Goal: Task Accomplishment & Management: Manage account settings

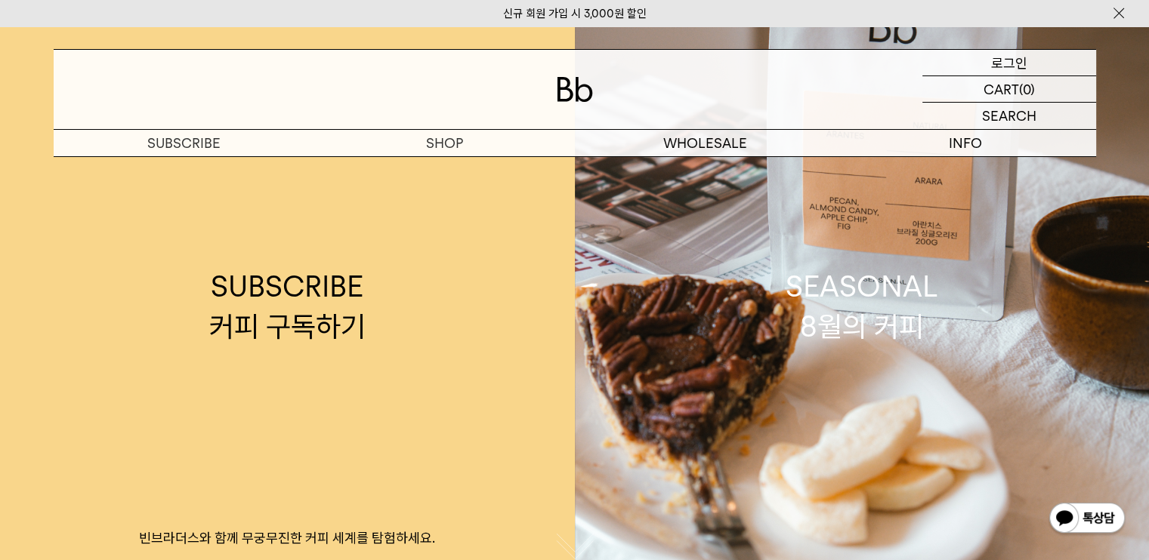
click at [1017, 63] on p "로그인" at bounding box center [1009, 63] width 36 height 26
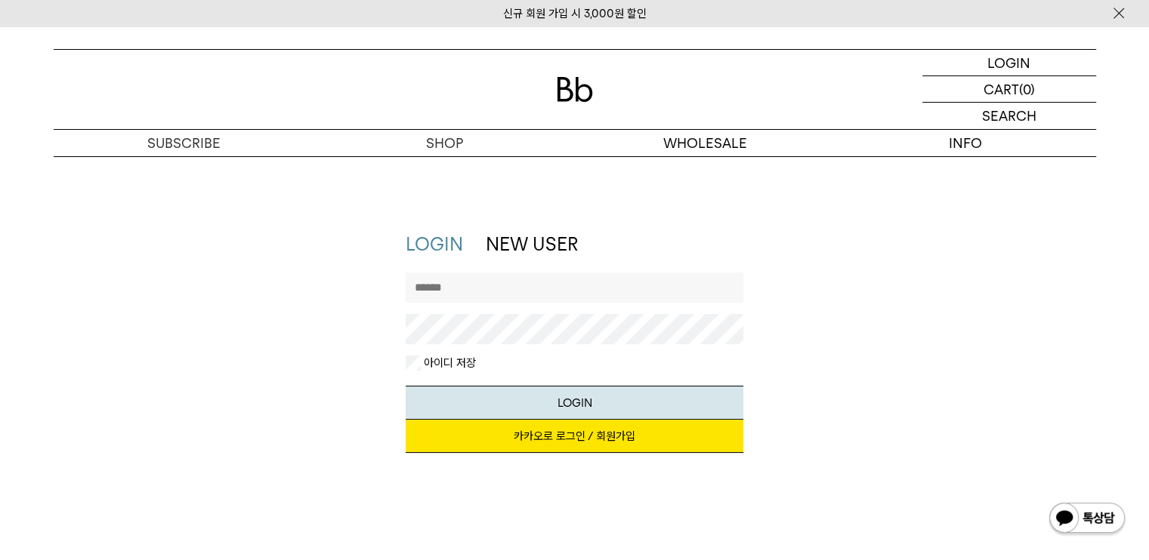
click at [562, 279] on input "text" at bounding box center [575, 288] width 338 height 30
type input "*"
type input "**********"
click at [406, 386] on button "LOGIN" at bounding box center [575, 403] width 338 height 34
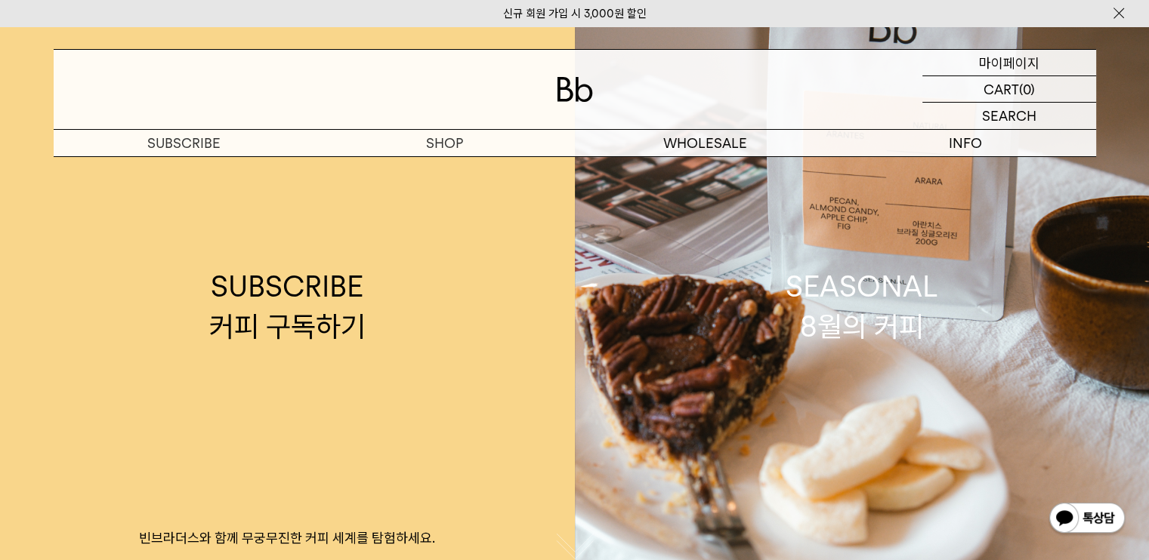
click at [1033, 55] on p "마이페이지" at bounding box center [1009, 63] width 60 height 26
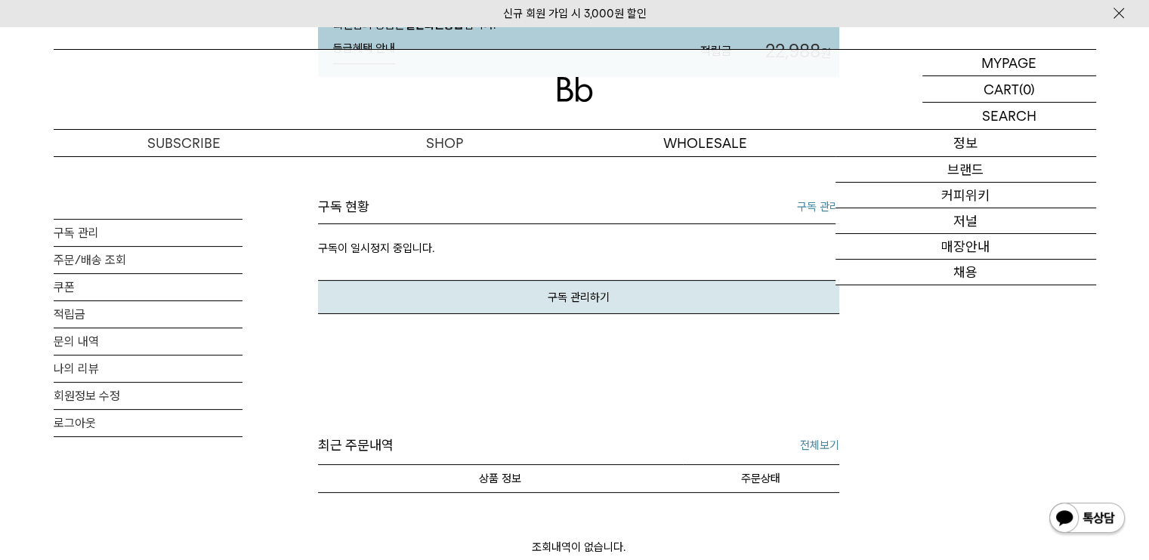
scroll to position [378, 0]
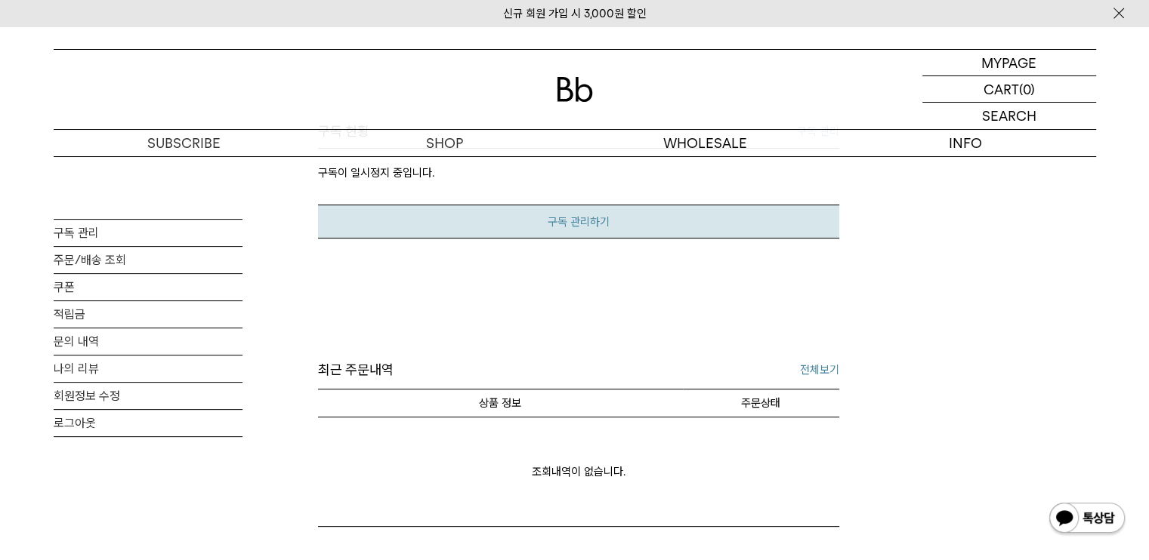
click at [616, 239] on link "구독 관리하기" at bounding box center [578, 222] width 521 height 34
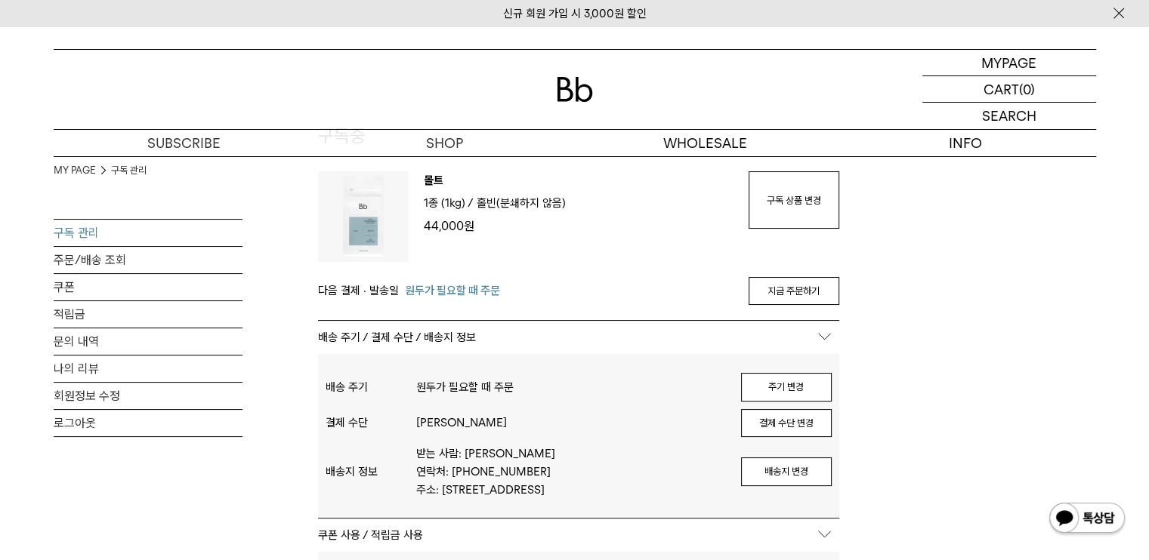
scroll to position [76, 0]
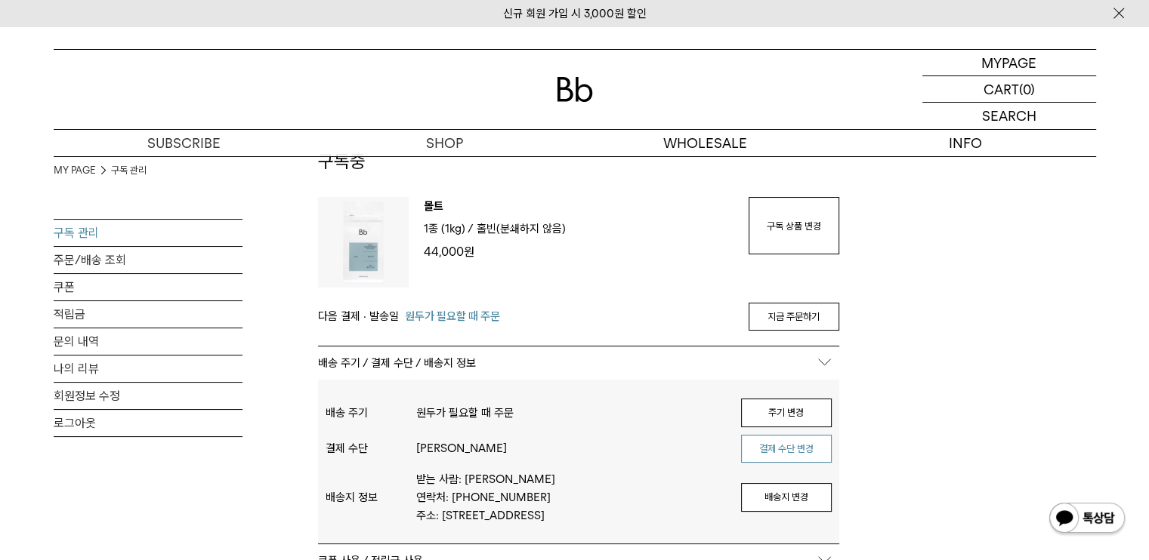
click at [804, 460] on button "결제 수단 변경" at bounding box center [786, 449] width 91 height 29
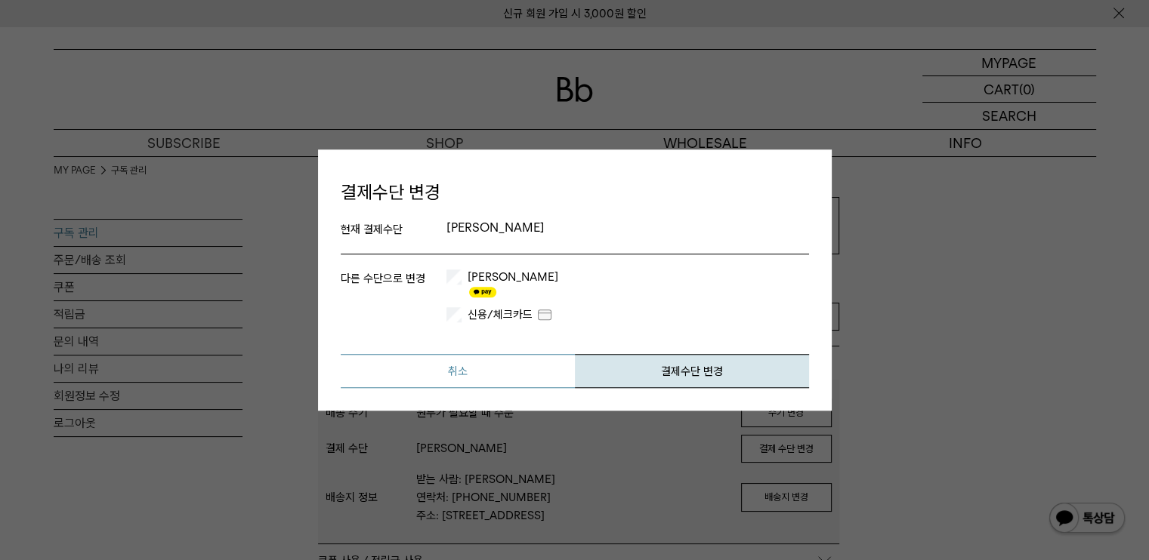
click at [492, 366] on button "취소" at bounding box center [458, 371] width 234 height 34
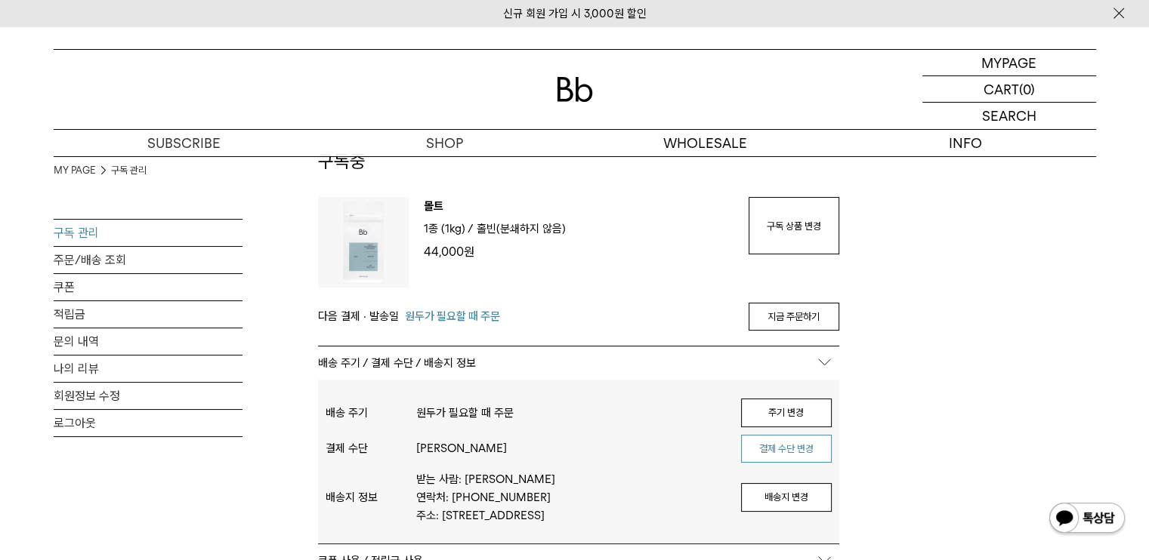
click at [801, 458] on button "결제 수단 변경" at bounding box center [786, 449] width 91 height 29
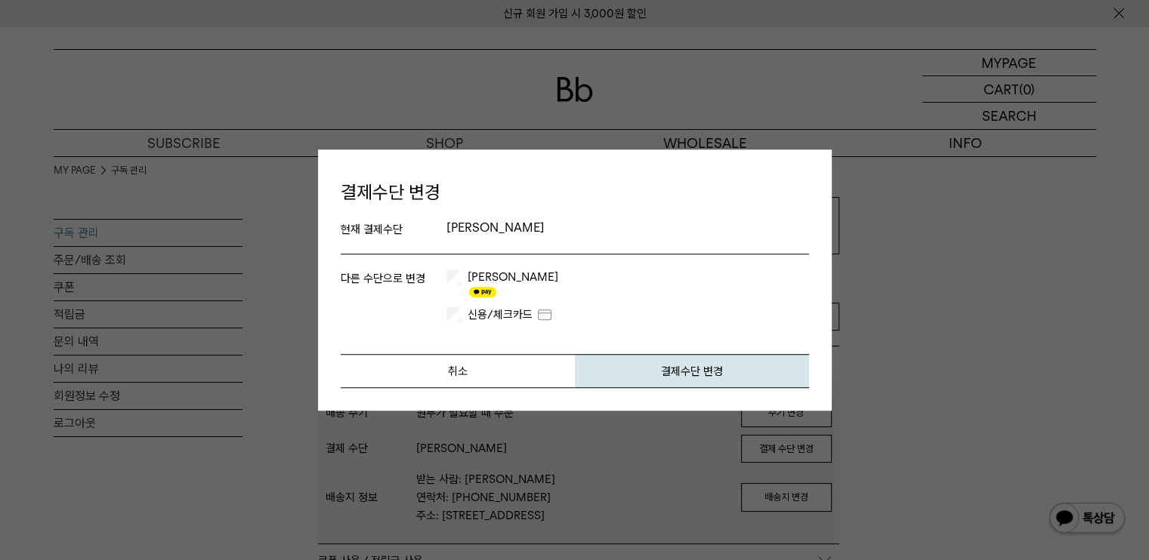
click at [488, 285] on label "카카오페이" at bounding box center [512, 285] width 94 height 30
click at [709, 368] on button "결제수단 변경" at bounding box center [692, 371] width 234 height 34
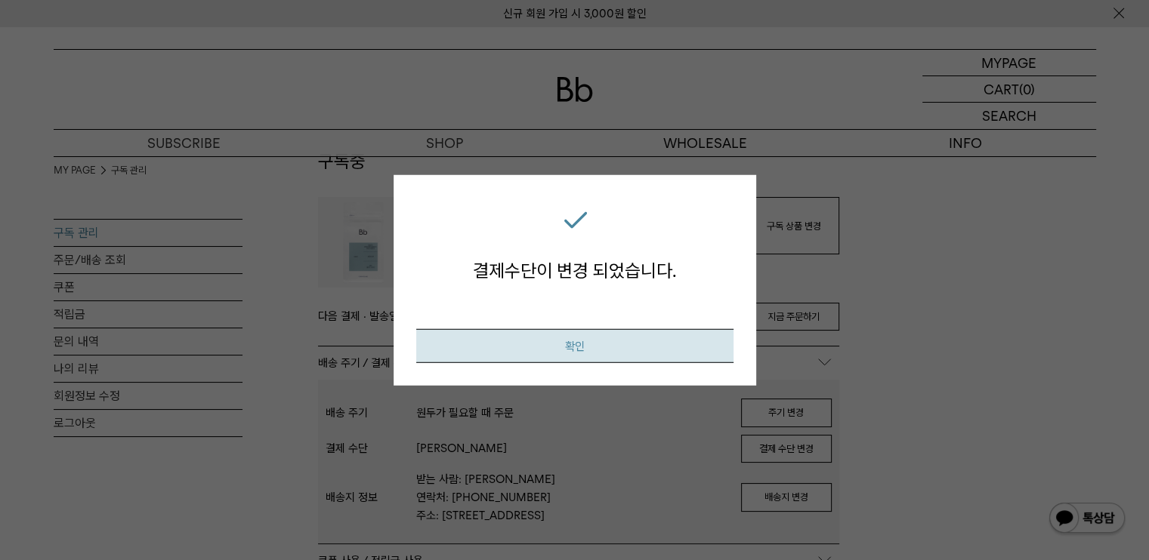
click at [593, 350] on button "확인" at bounding box center [574, 346] width 317 height 34
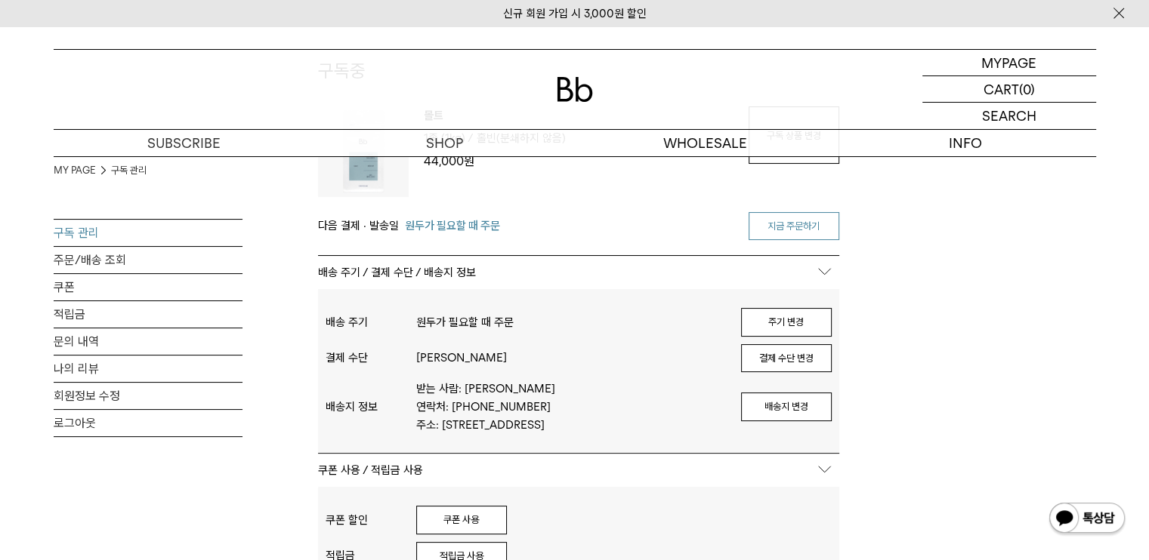
scroll to position [302, 0]
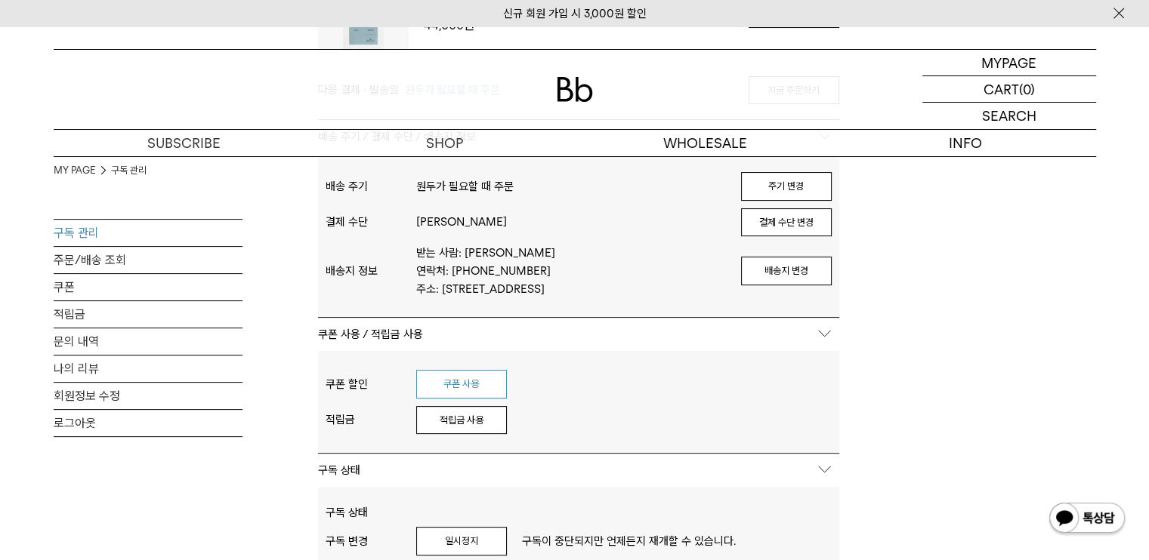
click at [471, 372] on button "쿠폰 사용" at bounding box center [461, 384] width 91 height 29
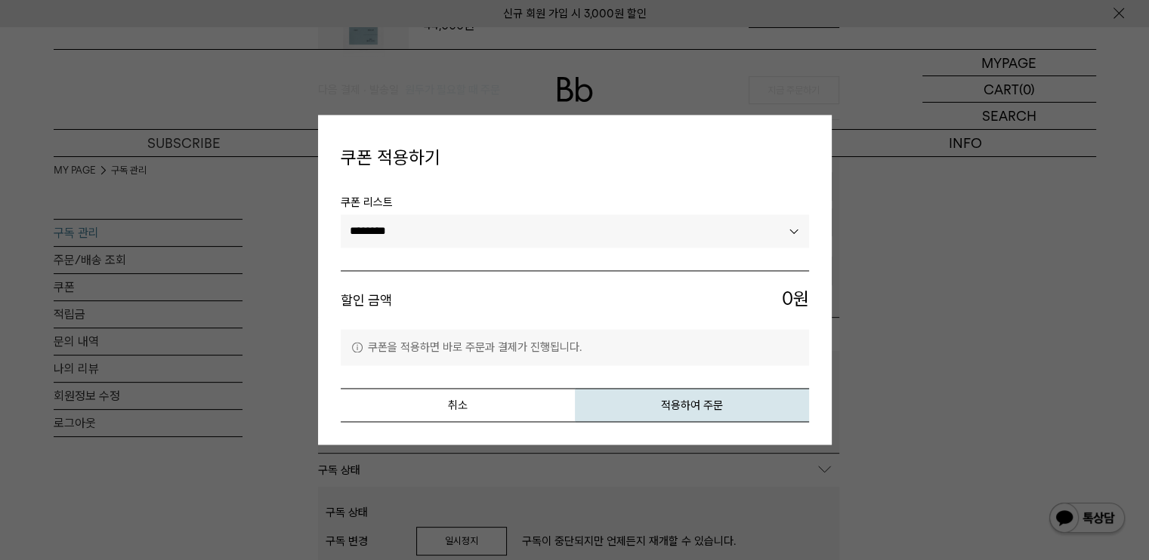
click at [789, 245] on select "********" at bounding box center [575, 231] width 468 height 33
click at [789, 227] on select "********" at bounding box center [575, 231] width 468 height 33
click at [477, 399] on button "취소" at bounding box center [458, 406] width 234 height 34
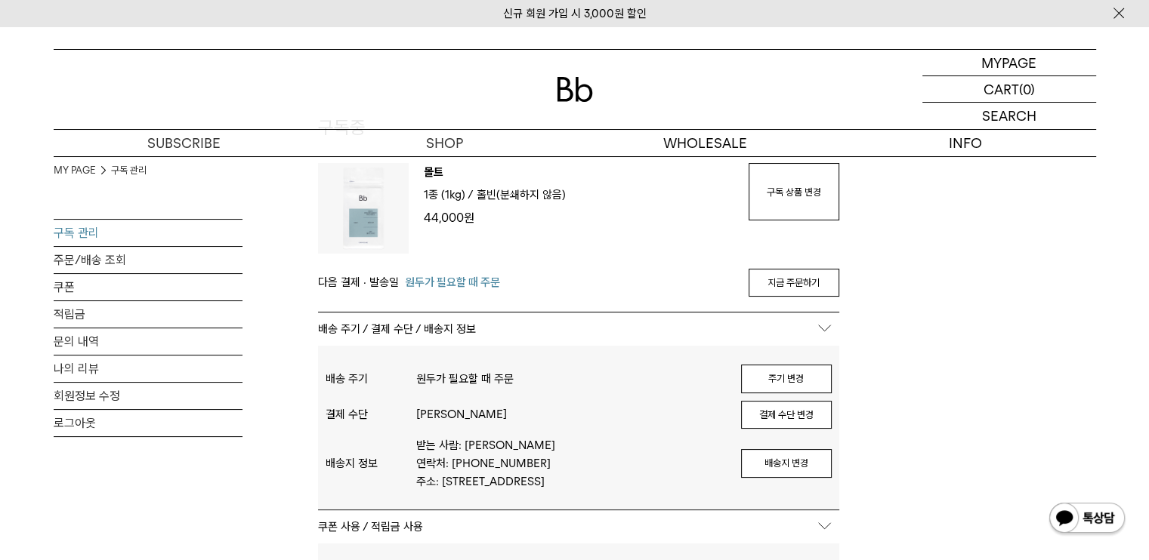
scroll to position [76, 0]
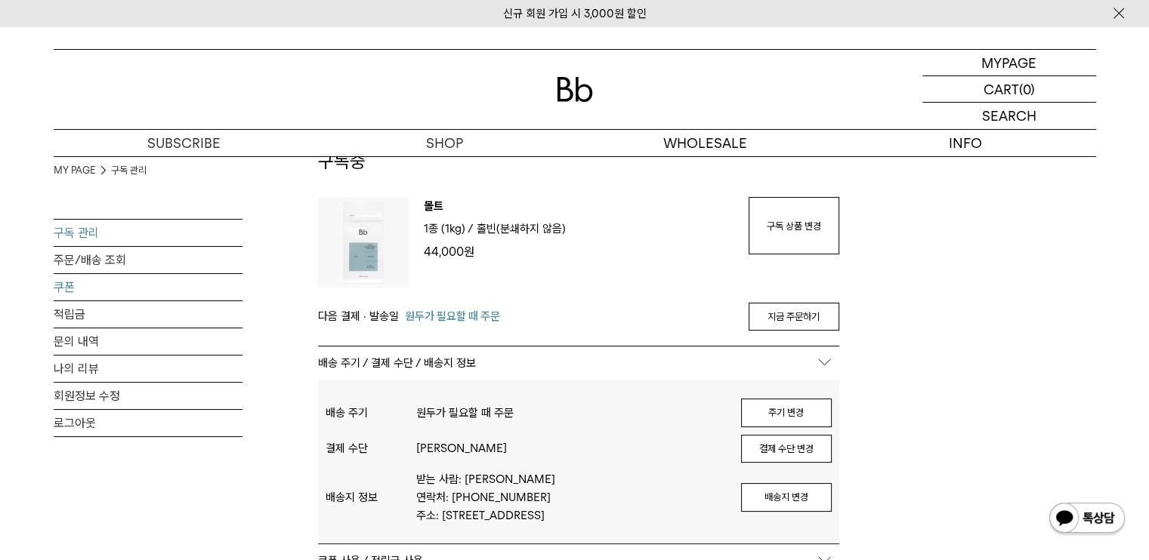
click at [66, 286] on link "쿠폰" at bounding box center [148, 287] width 189 height 26
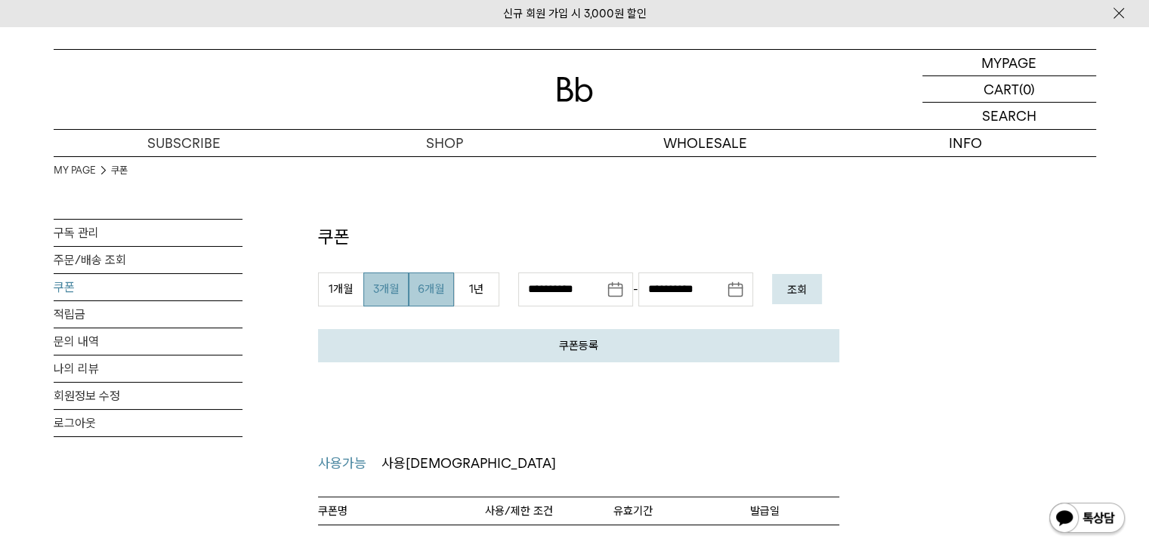
click at [427, 292] on button "6개월" at bounding box center [431, 290] width 45 height 34
click at [475, 294] on button "1년" at bounding box center [476, 290] width 45 height 34
type input "**********"
click at [626, 336] on link "쿠폰등록" at bounding box center [578, 345] width 521 height 33
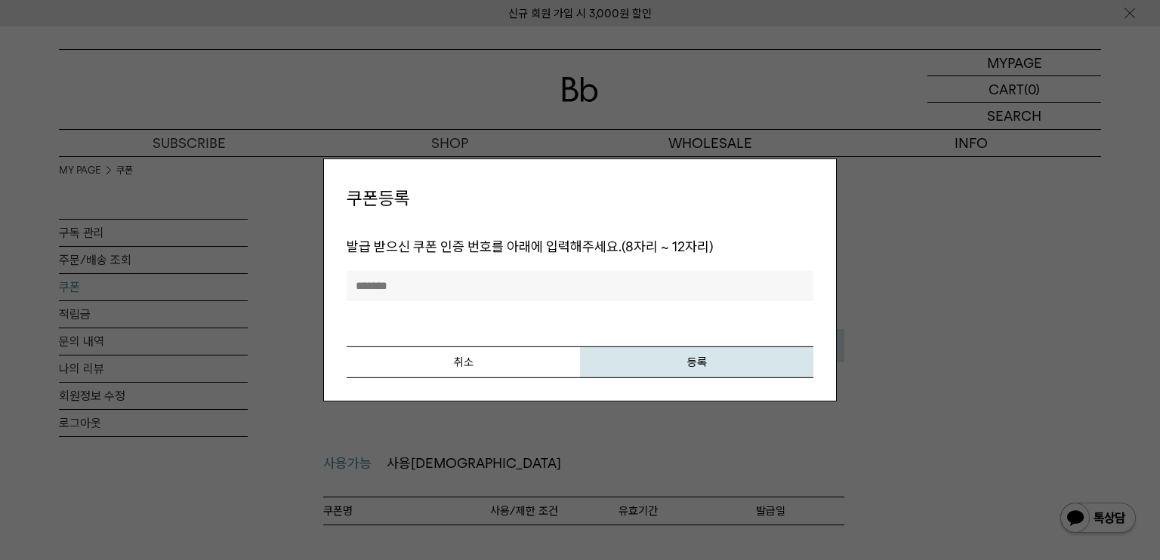
drag, startPoint x: 485, startPoint y: 347, endPoint x: 696, endPoint y: 338, distance: 210.9
click at [483, 348] on button "취소" at bounding box center [463, 363] width 233 height 32
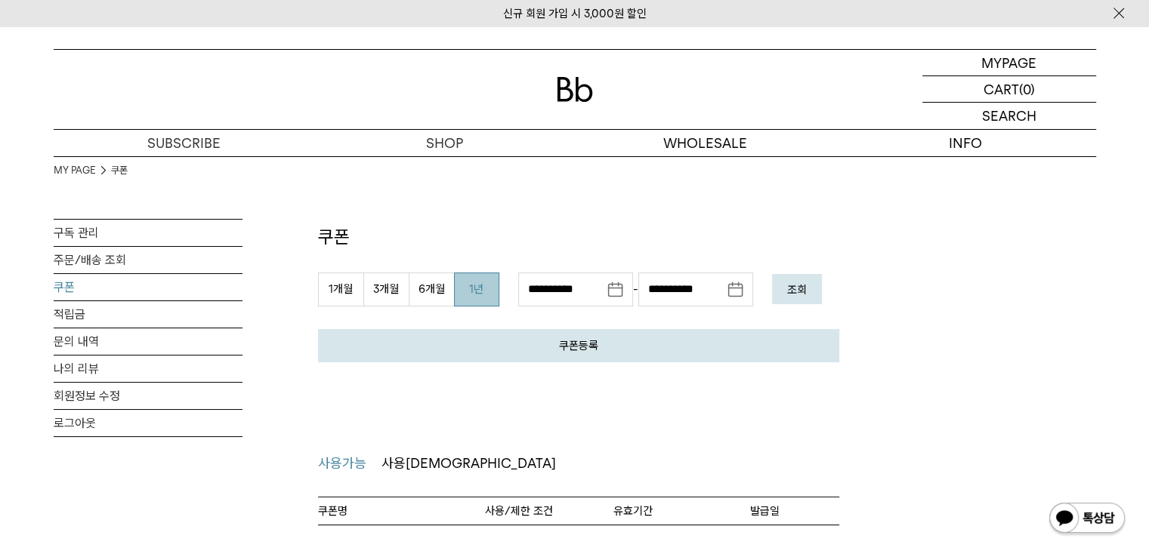
click at [796, 298] on button "조회" at bounding box center [797, 289] width 50 height 30
click at [807, 287] on em "조회" at bounding box center [797, 290] width 20 height 14
click at [407, 468] on span "사용[DEMOGRAPHIC_DATA]" at bounding box center [468, 463] width 174 height 16
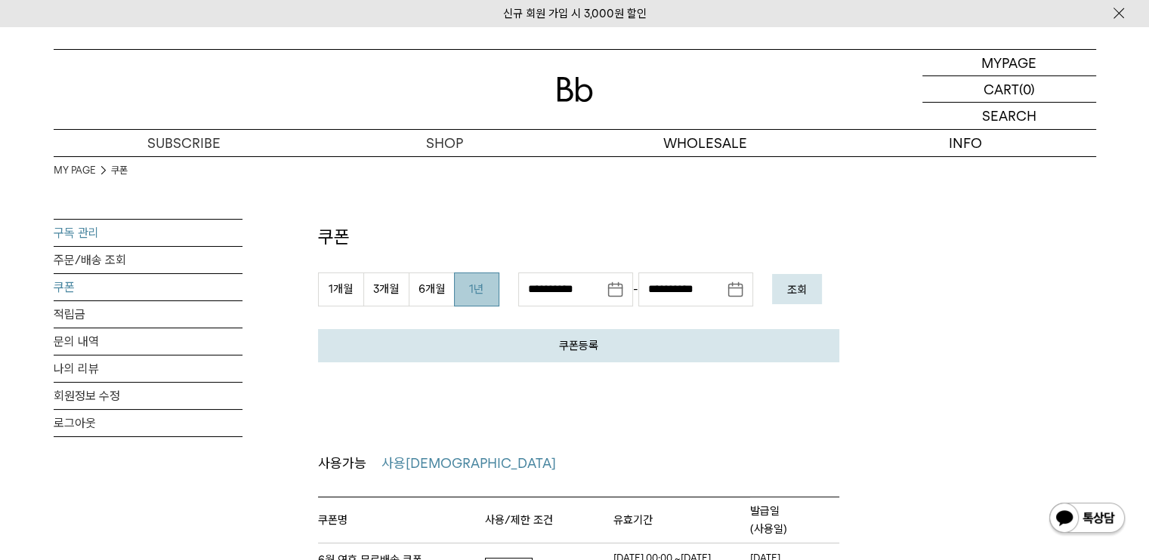
click at [103, 230] on link "구독 관리" at bounding box center [148, 233] width 189 height 26
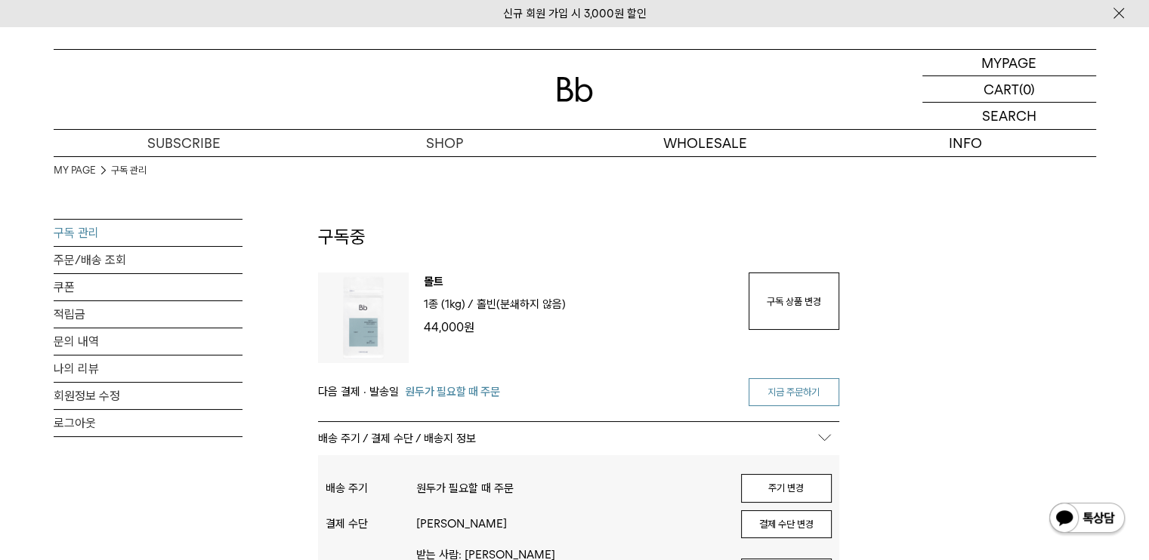
click at [821, 396] on link "지금 주문하기" at bounding box center [794, 392] width 91 height 29
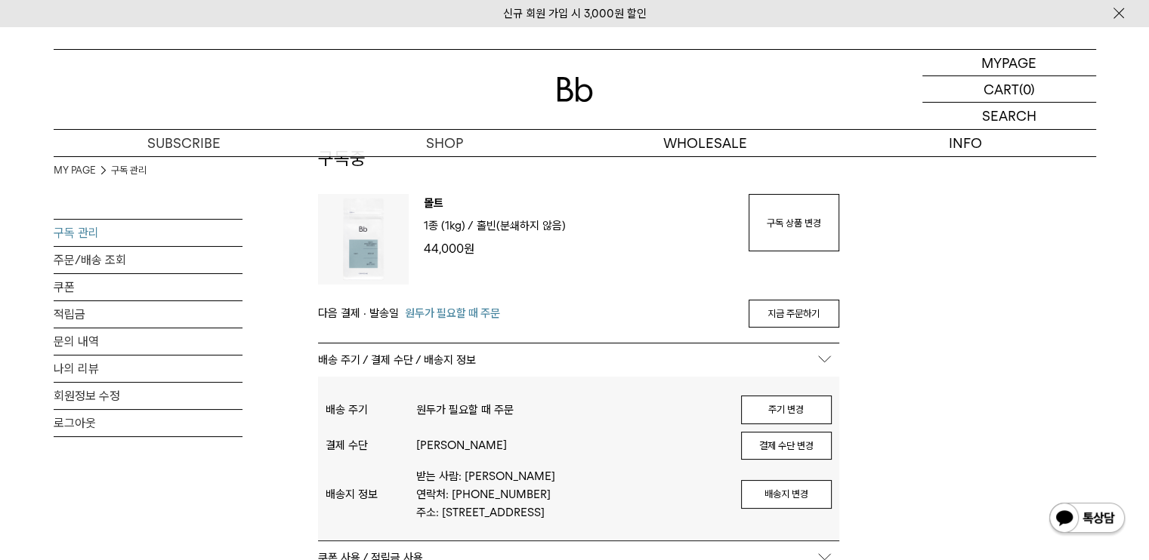
scroll to position [76, 0]
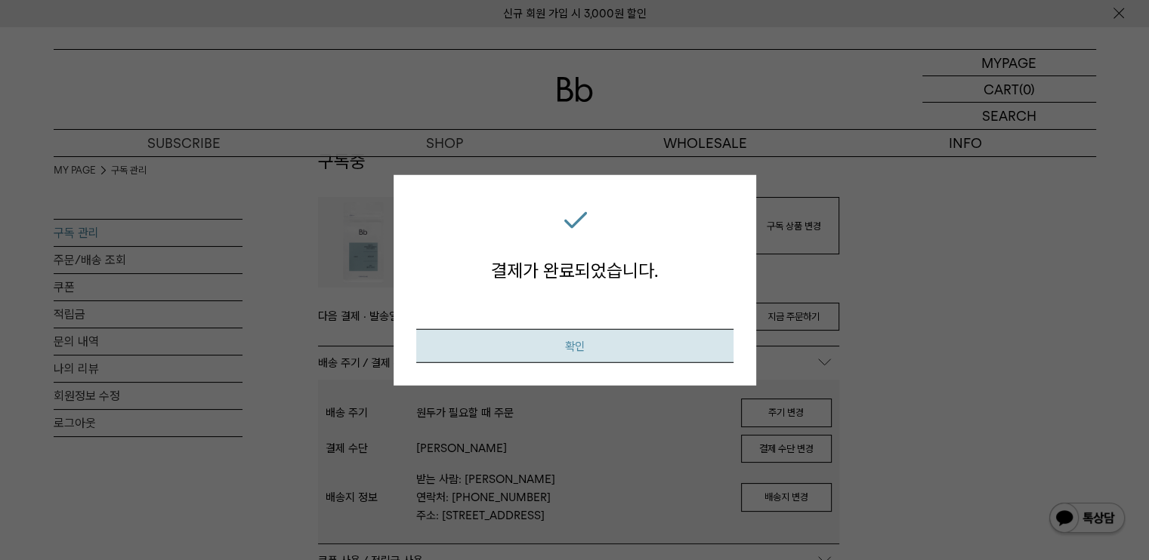
click at [658, 335] on button "확인" at bounding box center [574, 346] width 317 height 34
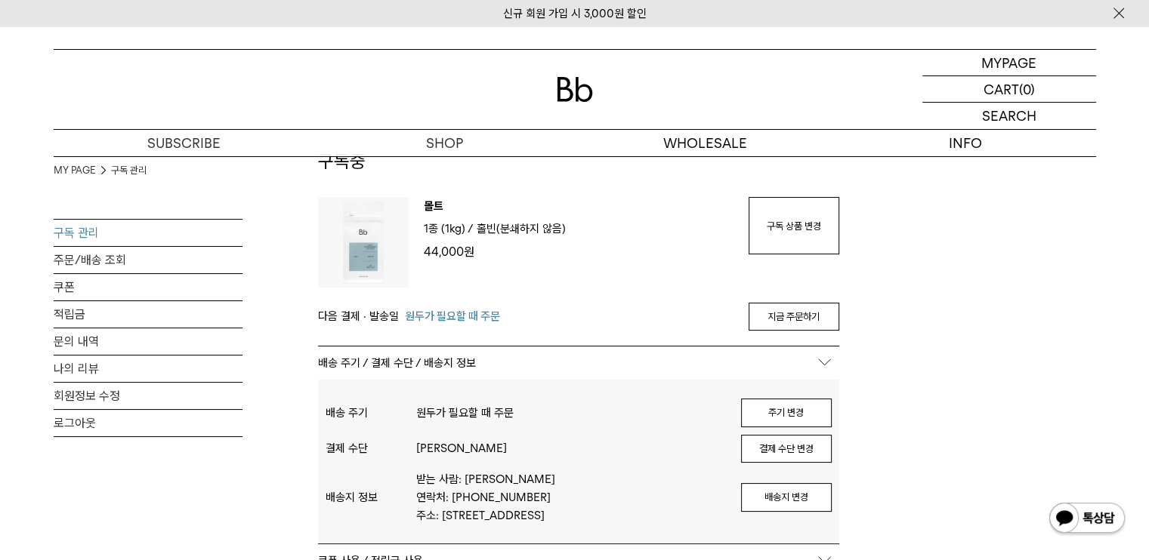
click at [597, 88] on div at bounding box center [575, 89] width 1042 height 79
click at [569, 103] on div at bounding box center [575, 89] width 1042 height 79
click at [575, 88] on img at bounding box center [575, 89] width 36 height 25
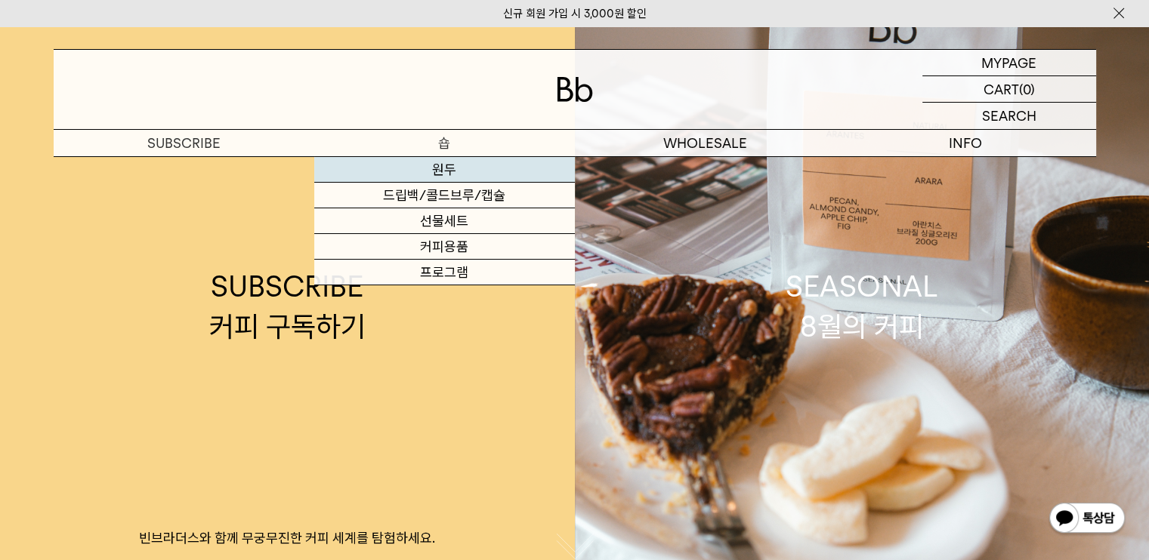
click at [443, 165] on link "원두" at bounding box center [444, 170] width 261 height 26
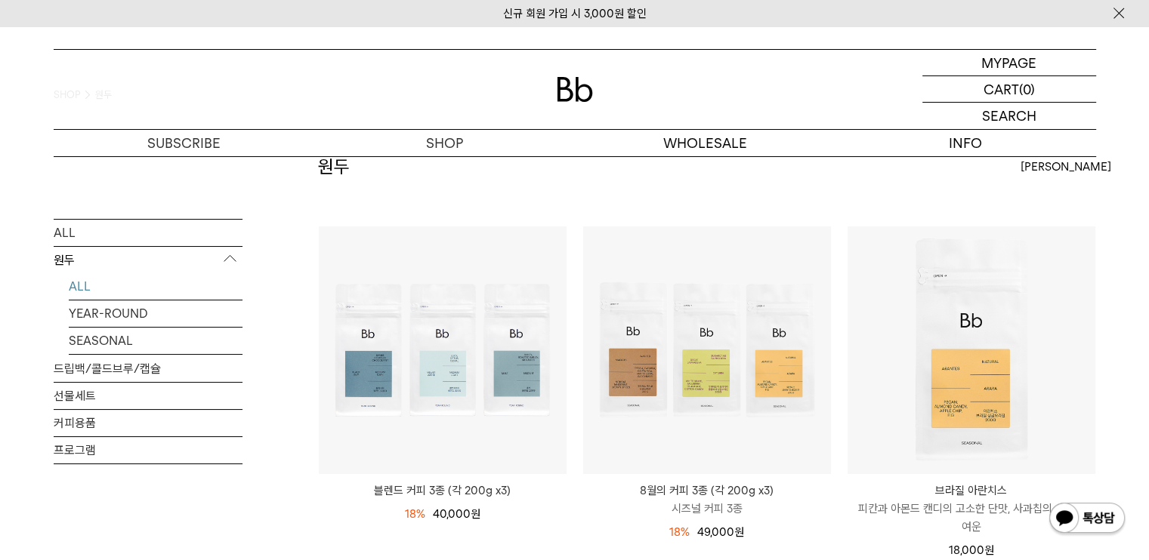
scroll to position [76, 0]
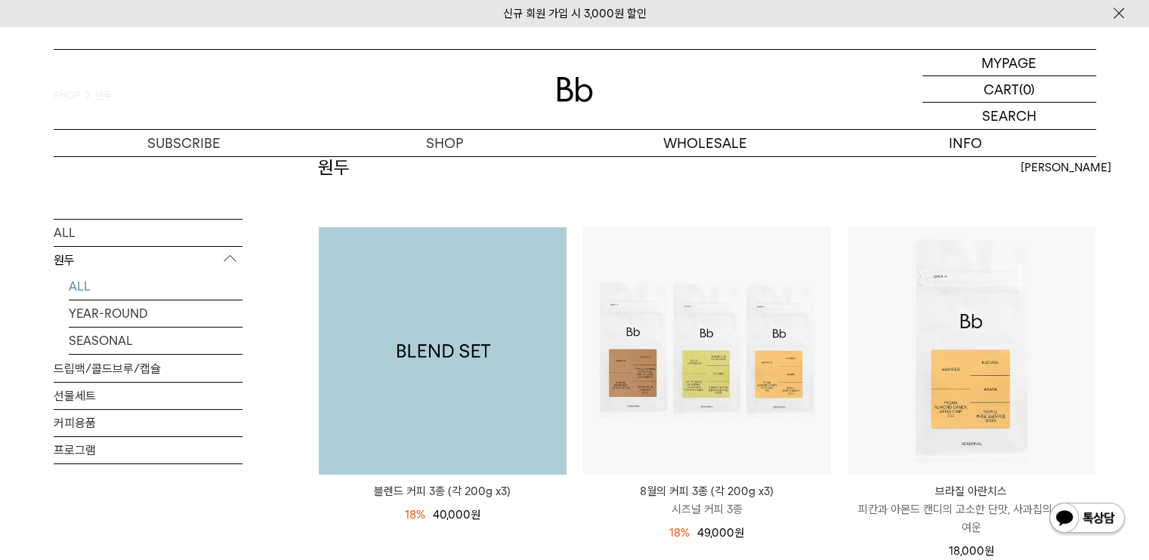
click at [512, 341] on img at bounding box center [443, 351] width 248 height 248
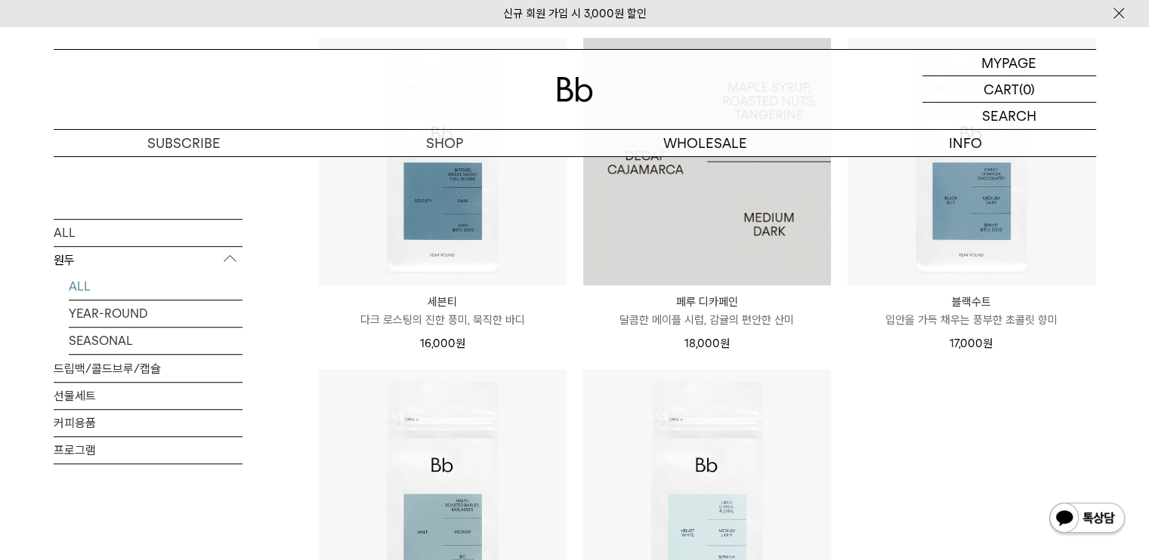
scroll to position [982, 0]
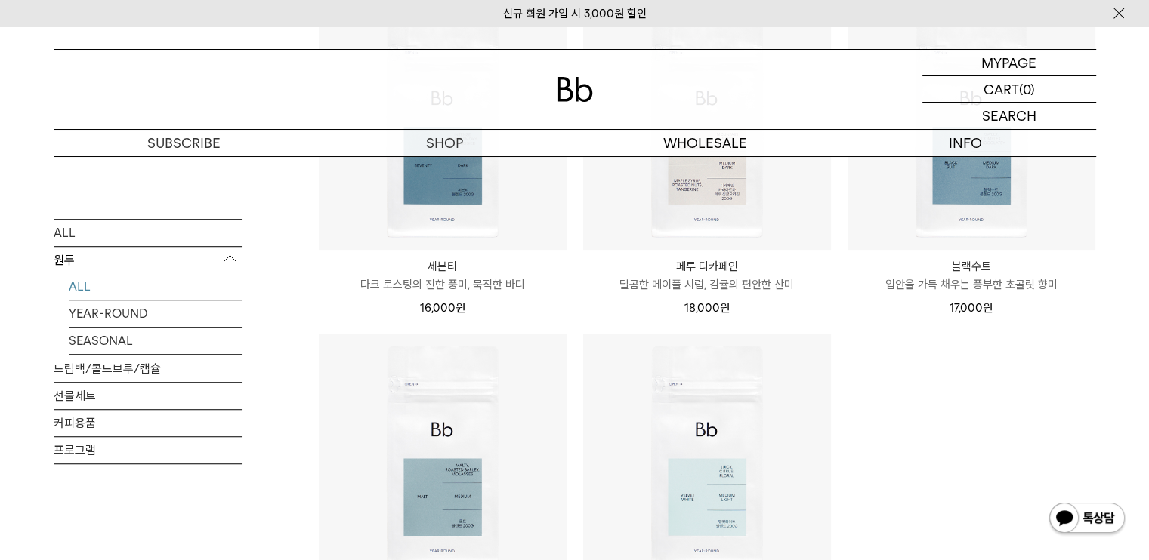
click at [1070, 274] on p "블랙수트" at bounding box center [971, 267] width 248 height 18
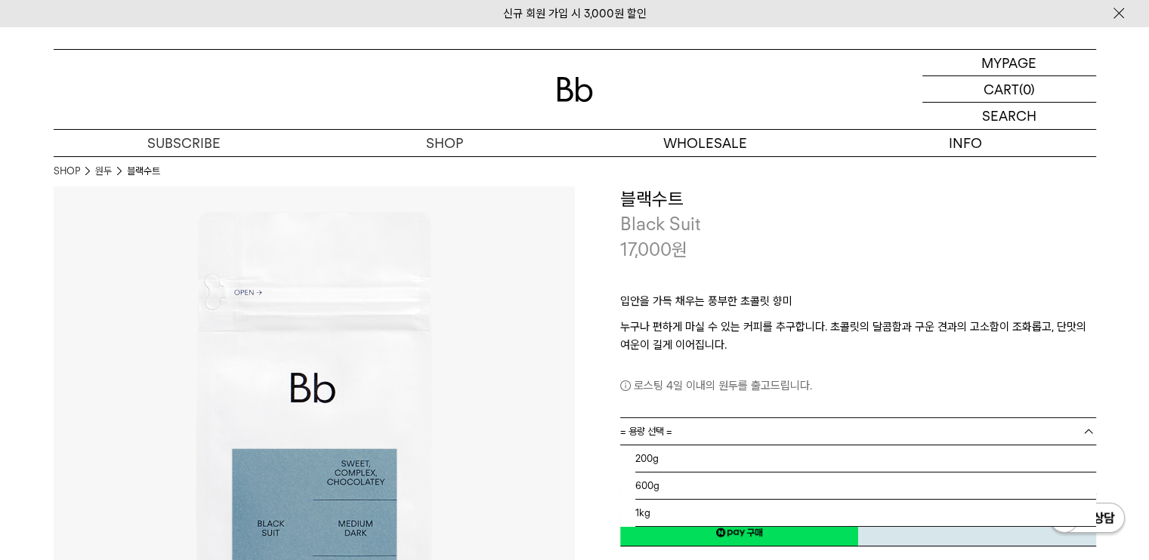
click at [905, 427] on link "= 용량 선택 =" at bounding box center [858, 431] width 476 height 26
click at [801, 514] on li "1kg" at bounding box center [865, 513] width 461 height 27
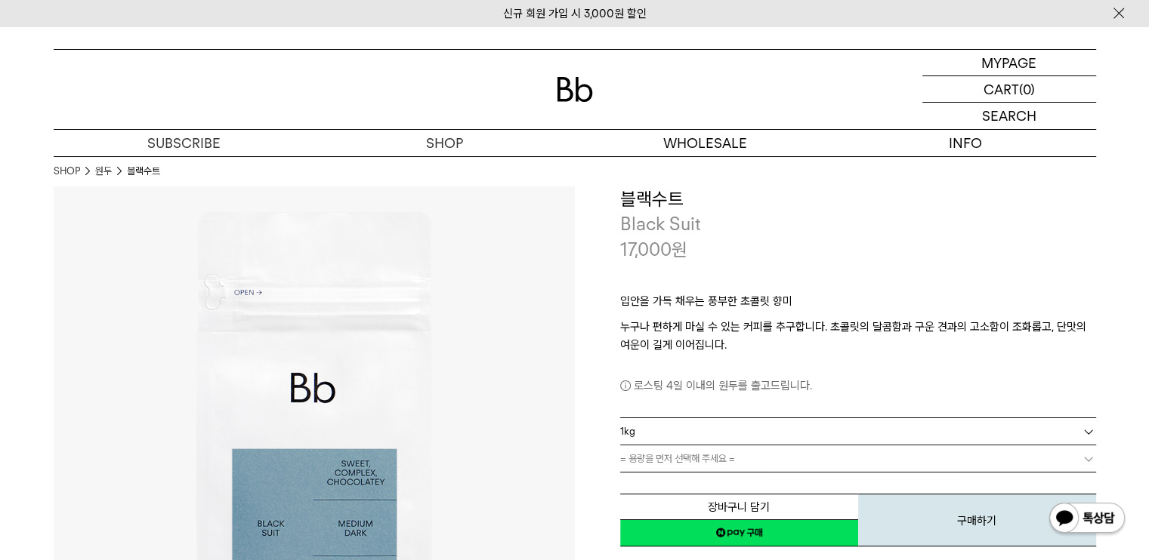
click at [774, 466] on link "= 용량을 먼저 선택해 주세요 =" at bounding box center [858, 459] width 476 height 26
click at [771, 451] on link "= 용량을 먼저 선택해 주세요 =" at bounding box center [858, 459] width 476 height 26
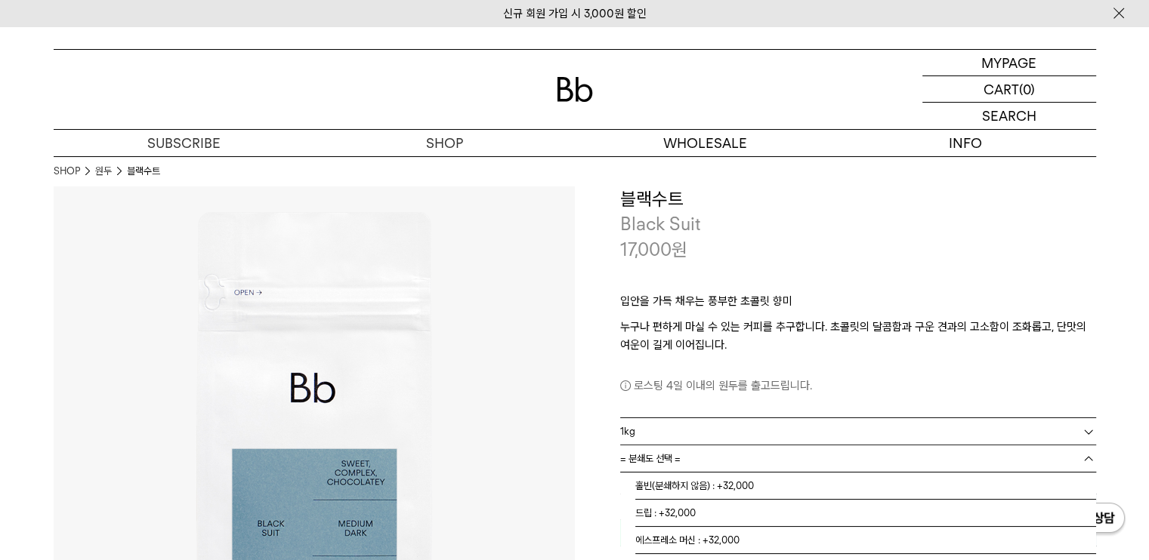
click at [897, 451] on link "= 분쇄도 선택 =" at bounding box center [858, 459] width 476 height 26
click at [840, 474] on li "홀빈(분쇄하지 않음) : +32,000" at bounding box center [865, 486] width 461 height 27
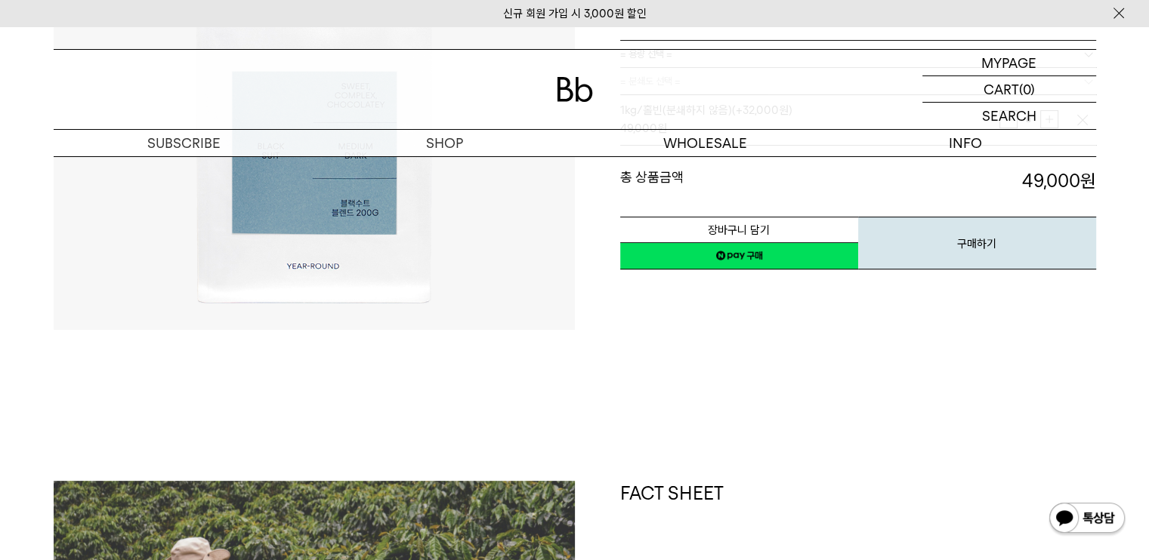
scroll to position [151, 0]
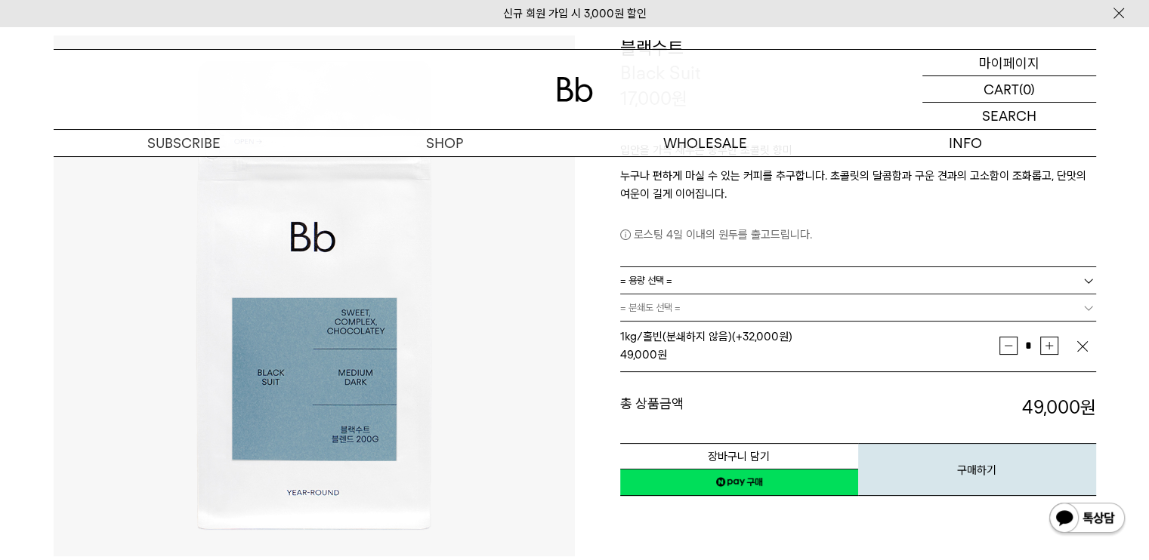
click at [1023, 58] on p "마이페이지" at bounding box center [1009, 63] width 60 height 26
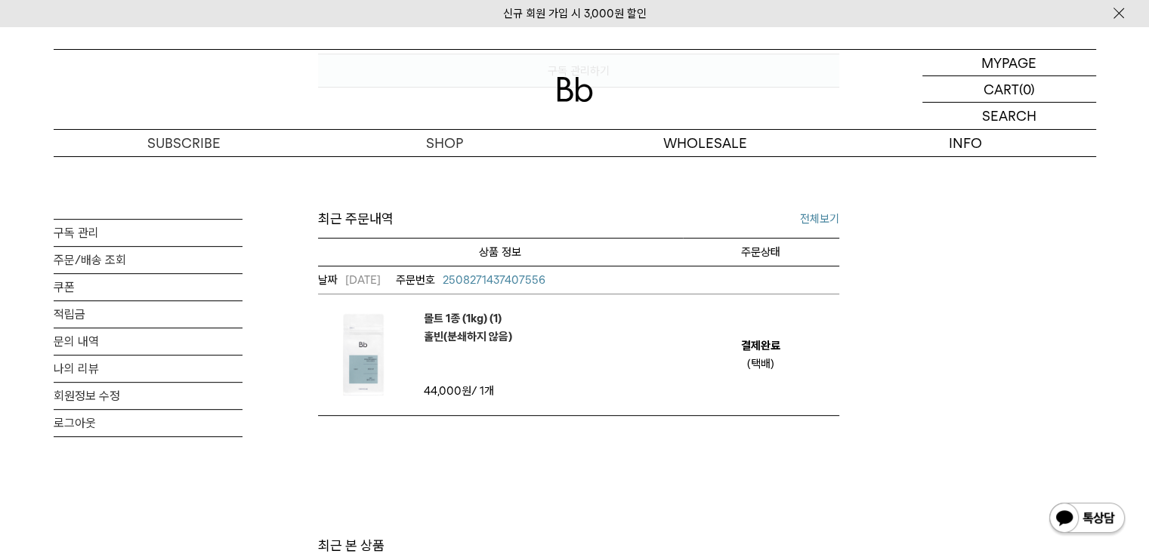
scroll to position [529, 0]
click at [827, 228] on link "전체보기" at bounding box center [819, 219] width 39 height 18
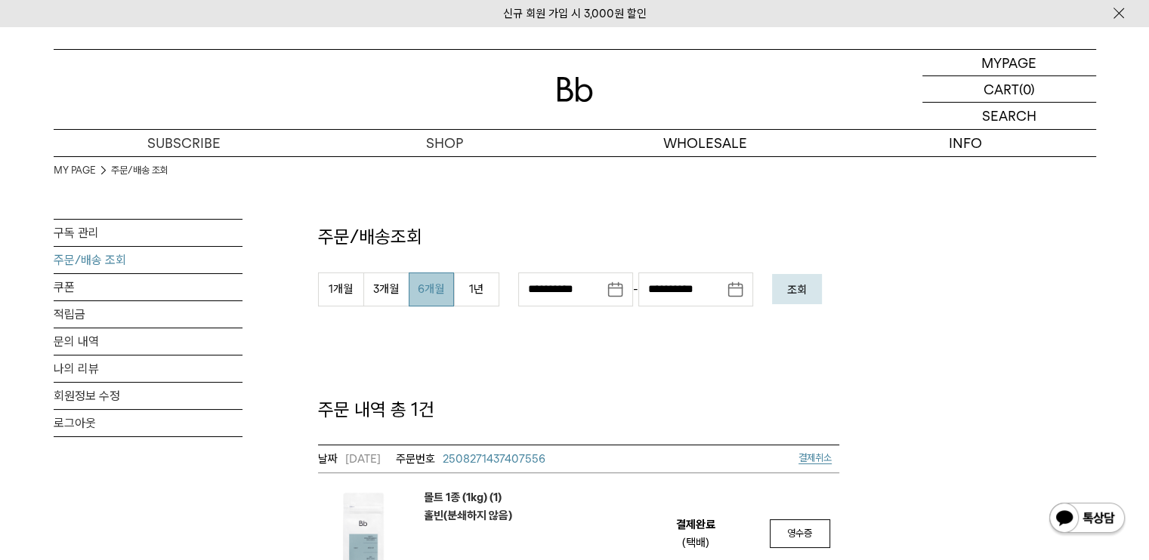
click at [431, 283] on button "6개월" at bounding box center [431, 290] width 45 height 34
type input "**********"
click at [807, 285] on em "조회" at bounding box center [797, 290] width 20 height 14
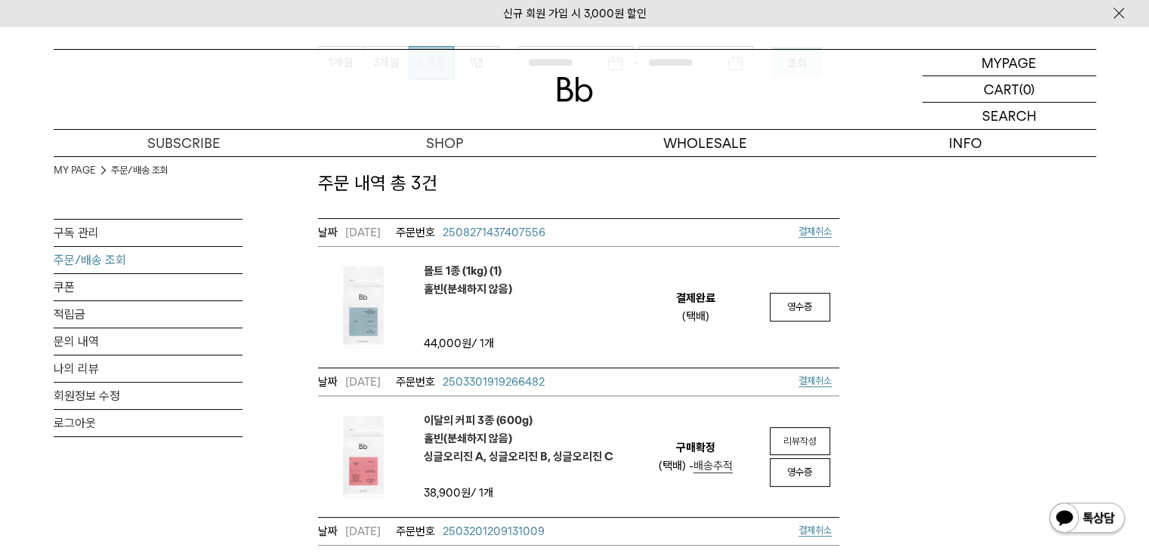
scroll to position [453, 0]
